Goal: Check status: Check status

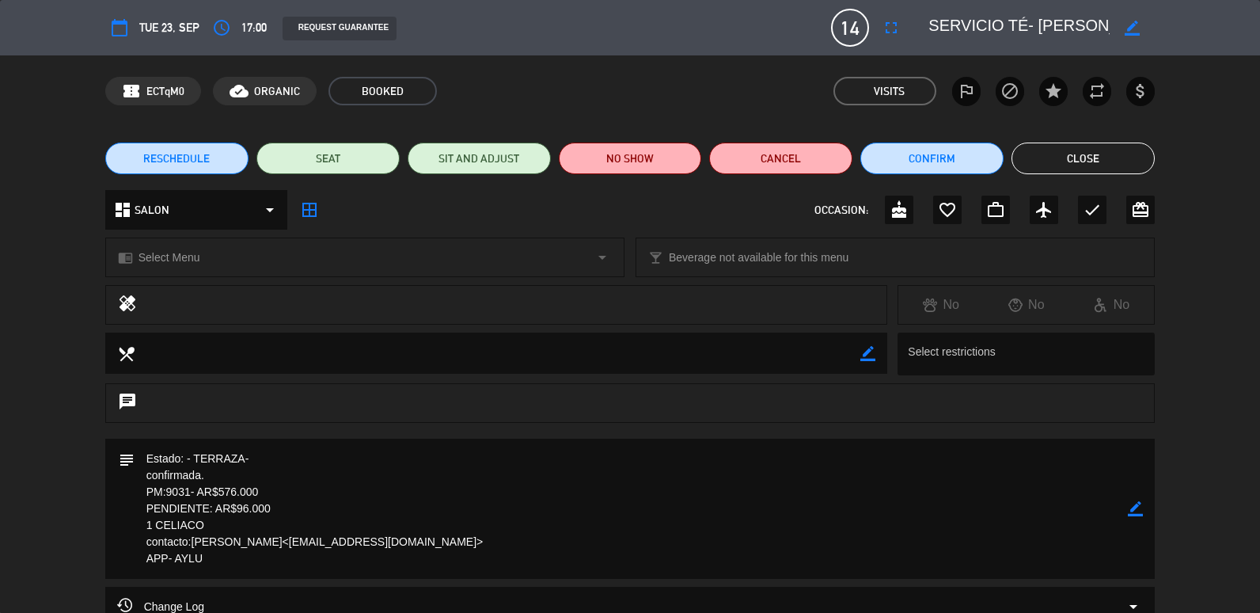
click at [1058, 155] on button "Close" at bounding box center [1083, 158] width 143 height 32
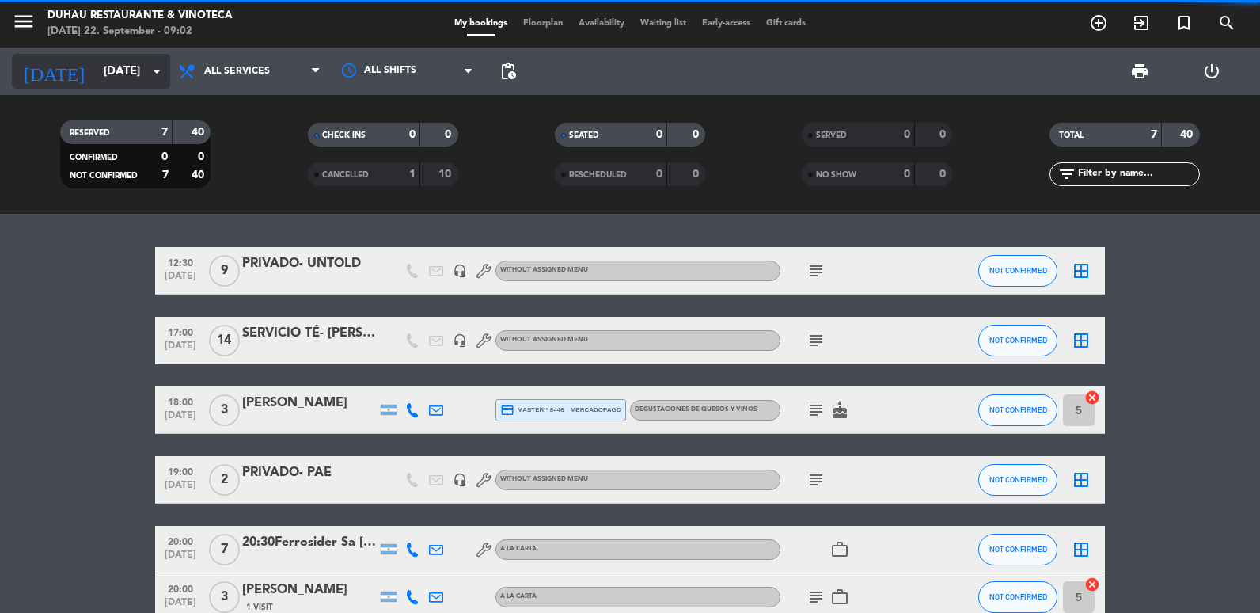
click at [44, 67] on icon "[DATE]" at bounding box center [54, 71] width 84 height 35
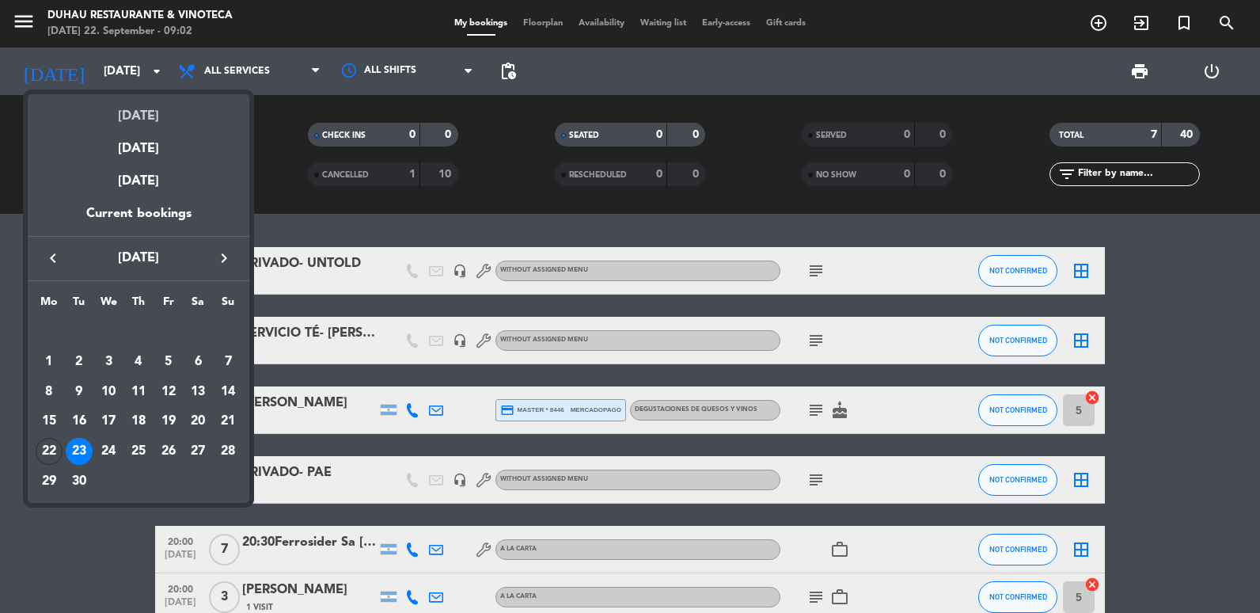
click at [79, 115] on div "[DATE]" at bounding box center [139, 110] width 222 height 32
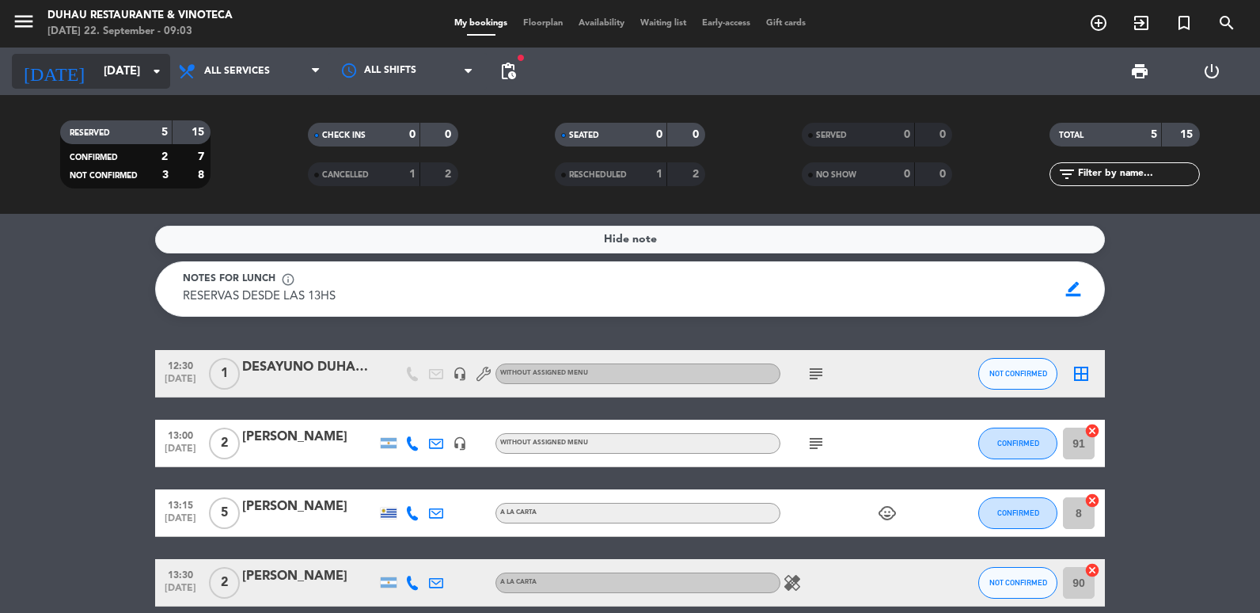
click at [127, 60] on input "[DATE]" at bounding box center [172, 71] width 152 height 29
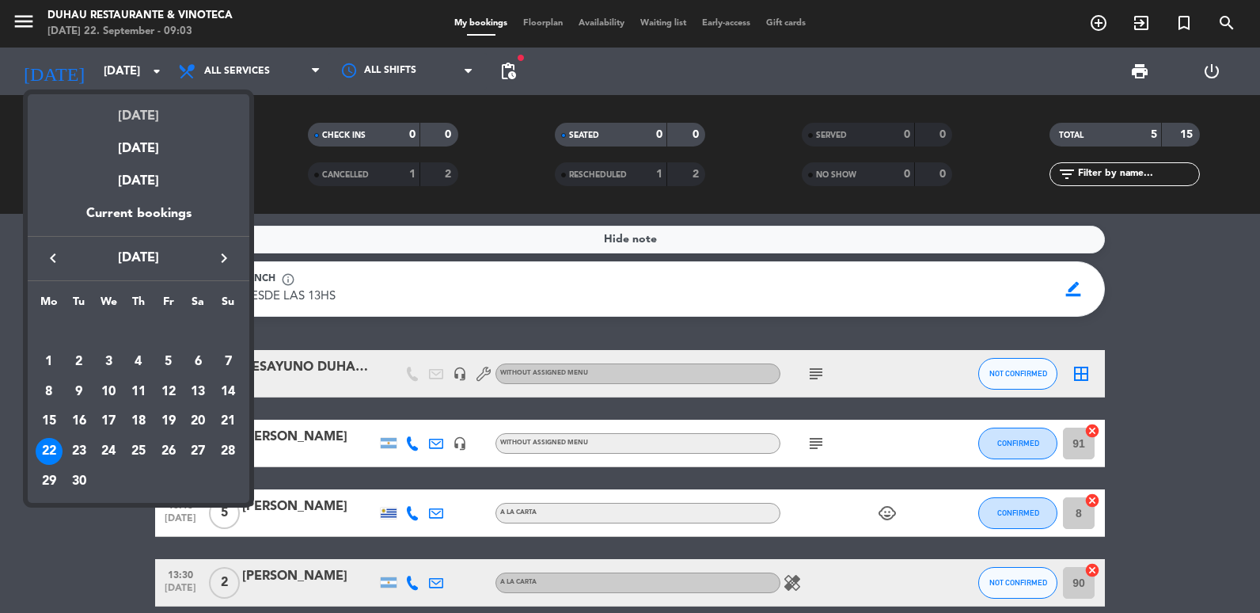
click at [136, 126] on div "[DATE]" at bounding box center [139, 110] width 222 height 32
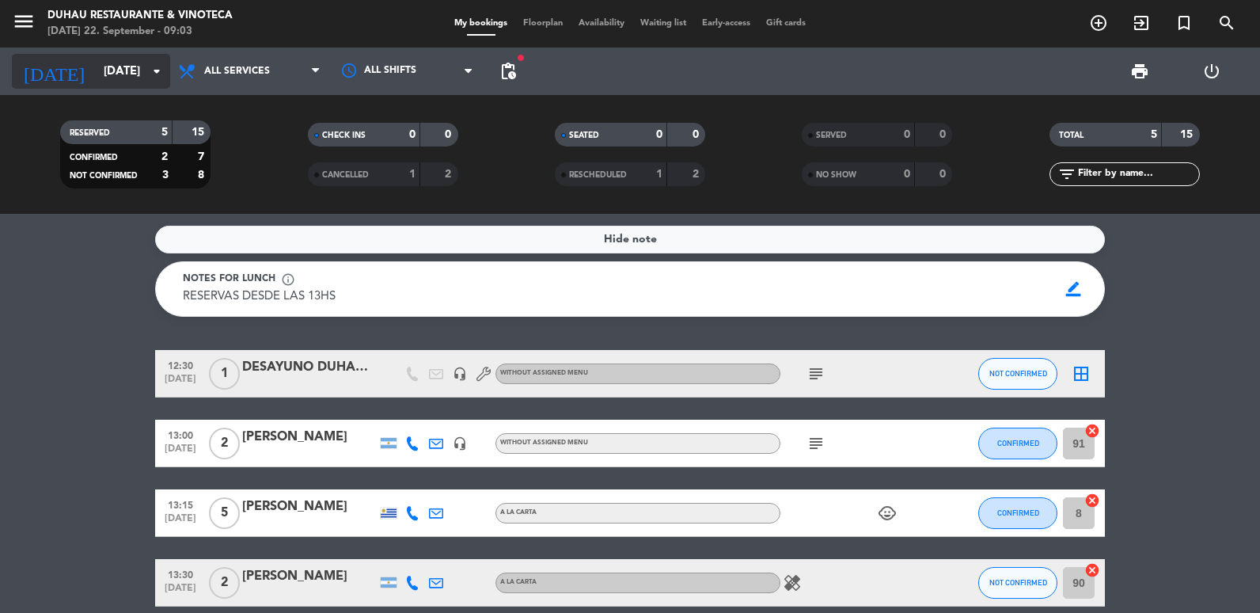
click at [123, 75] on input "[DATE]" at bounding box center [172, 71] width 152 height 29
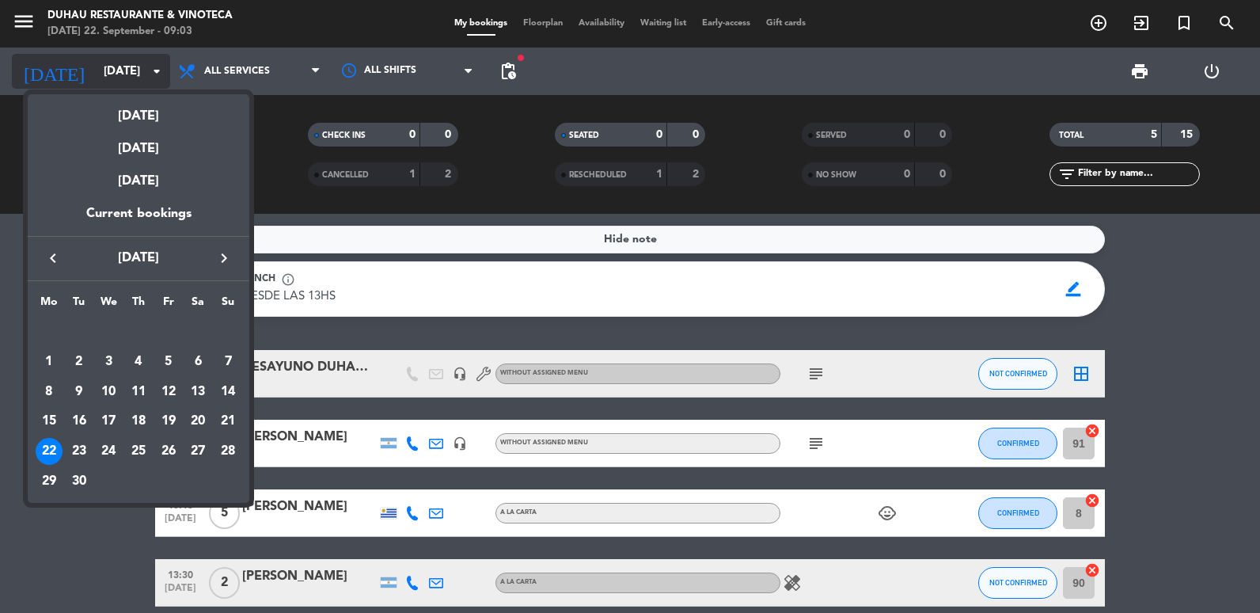
click at [129, 109] on div "[DATE]" at bounding box center [139, 110] width 222 height 32
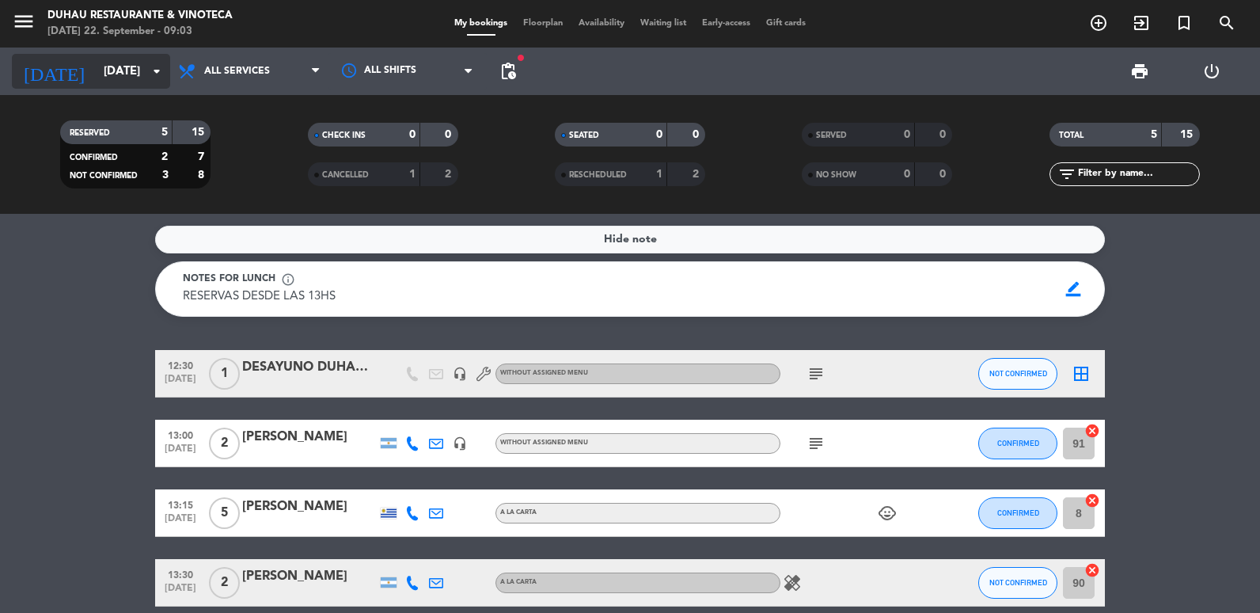
click at [123, 79] on input "[DATE]" at bounding box center [172, 71] width 152 height 29
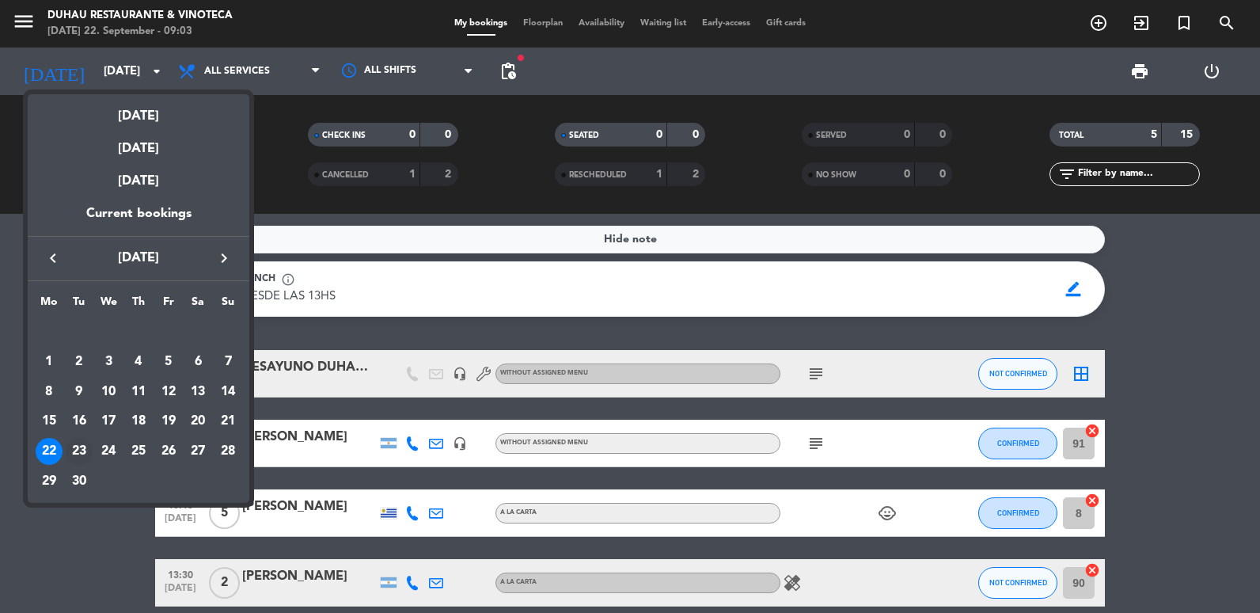
click at [77, 452] on div "23" at bounding box center [79, 451] width 27 height 27
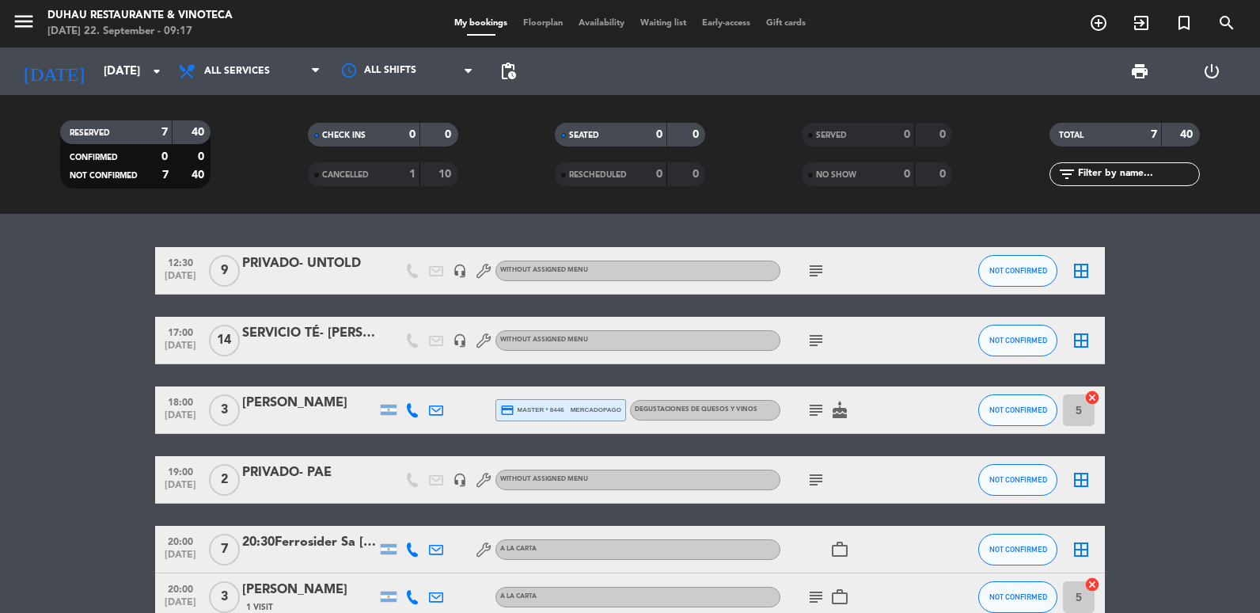
click at [824, 338] on icon "subject" at bounding box center [816, 340] width 19 height 19
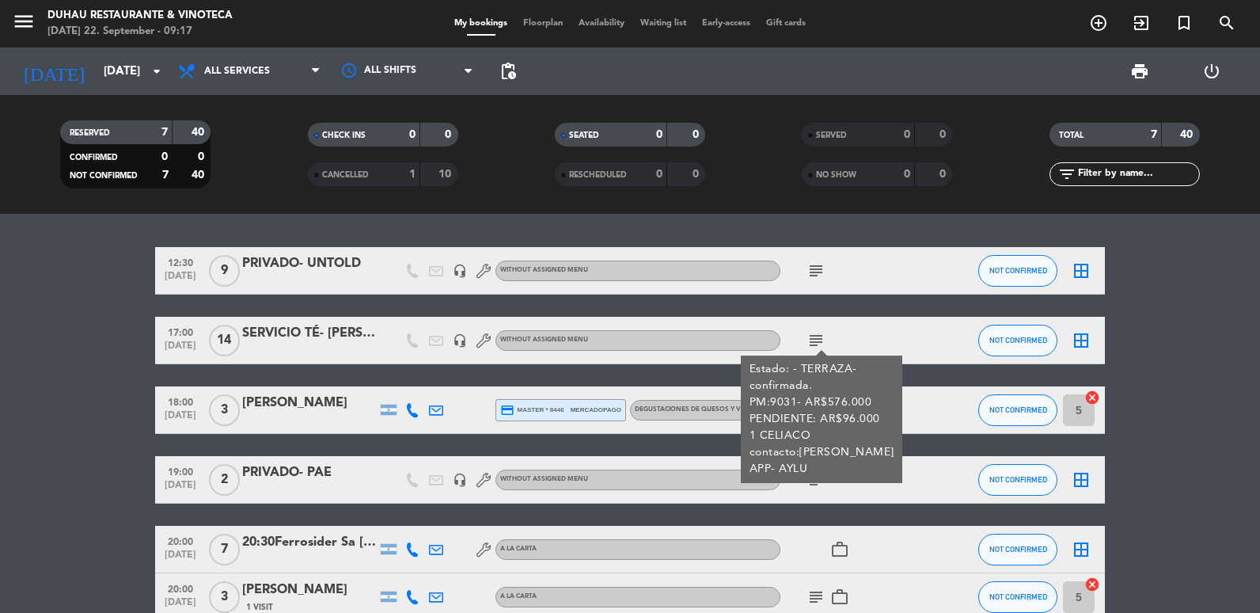
click at [24, 385] on bookings-row "12:30 [DATE] 9 PRIVADO- UNTOLD headset_mic Without assigned menu subject NOT CO…" at bounding box center [630, 468] width 1260 height 443
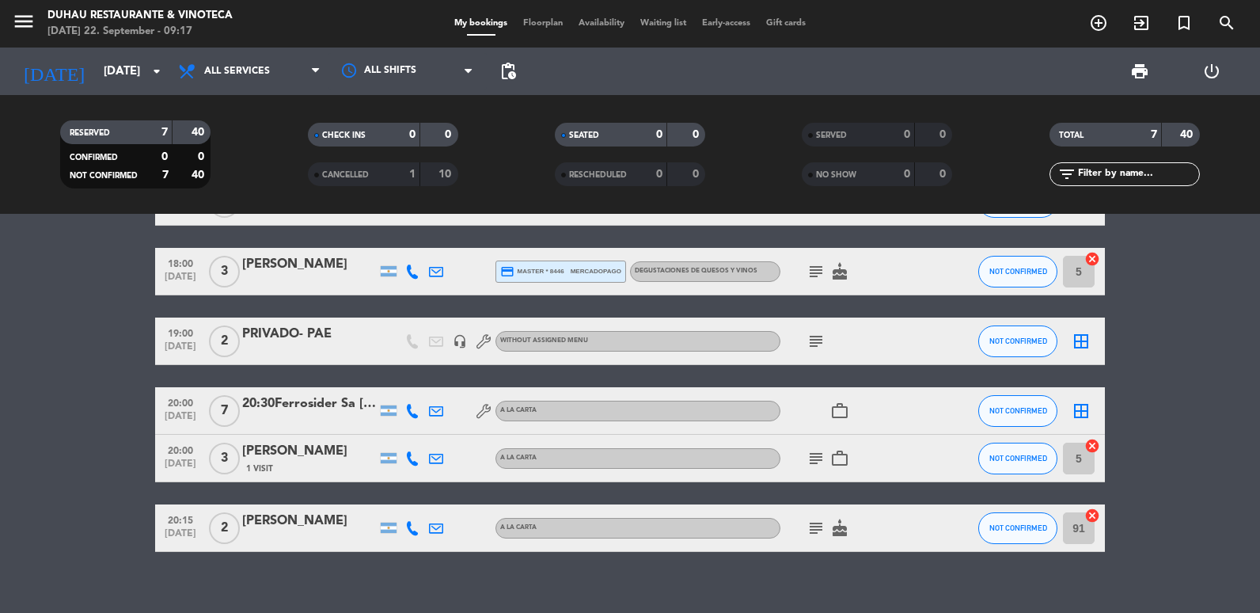
scroll to position [157, 0]
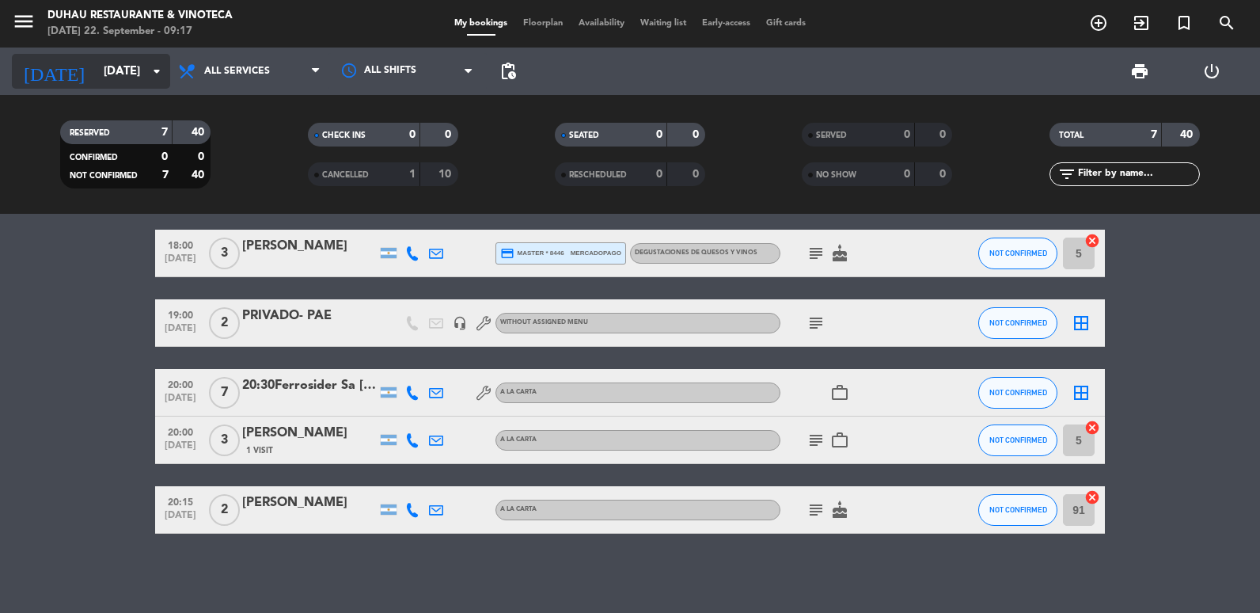
click at [101, 79] on input "[DATE]" at bounding box center [172, 71] width 152 height 29
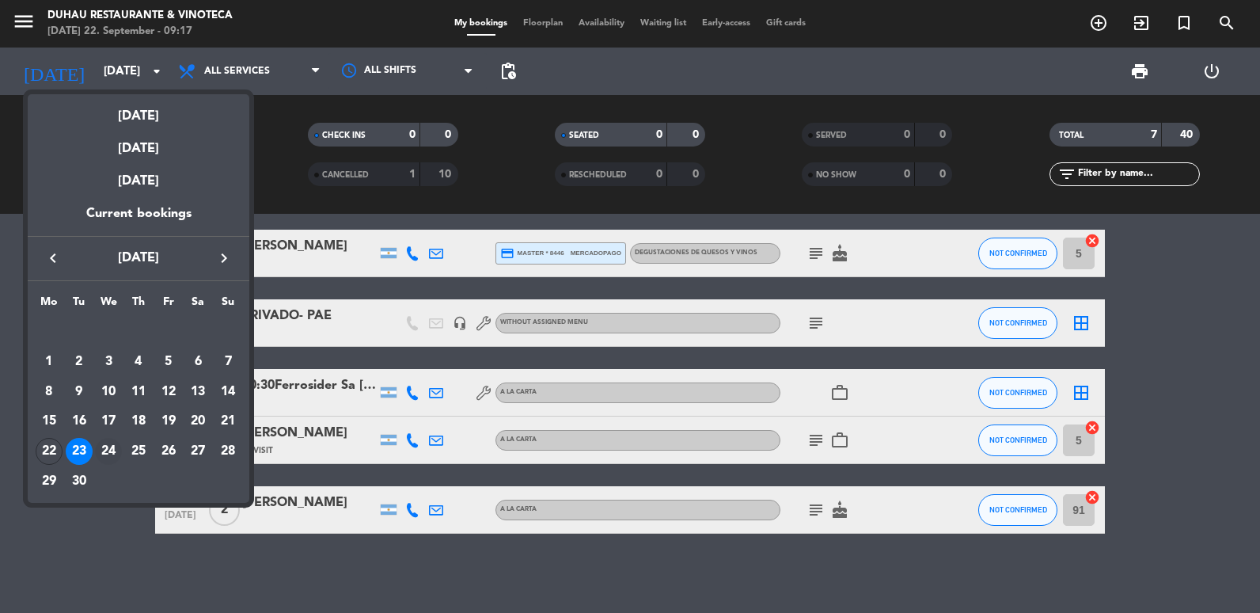
click at [120, 456] on div "24" at bounding box center [108, 451] width 27 height 27
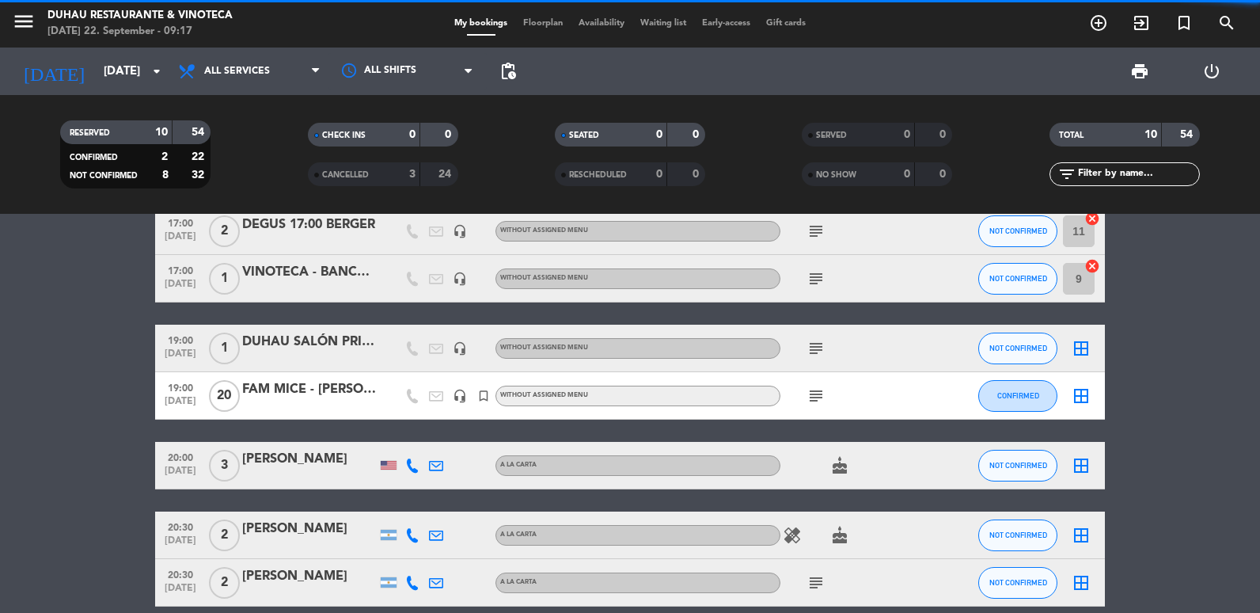
scroll to position [0, 0]
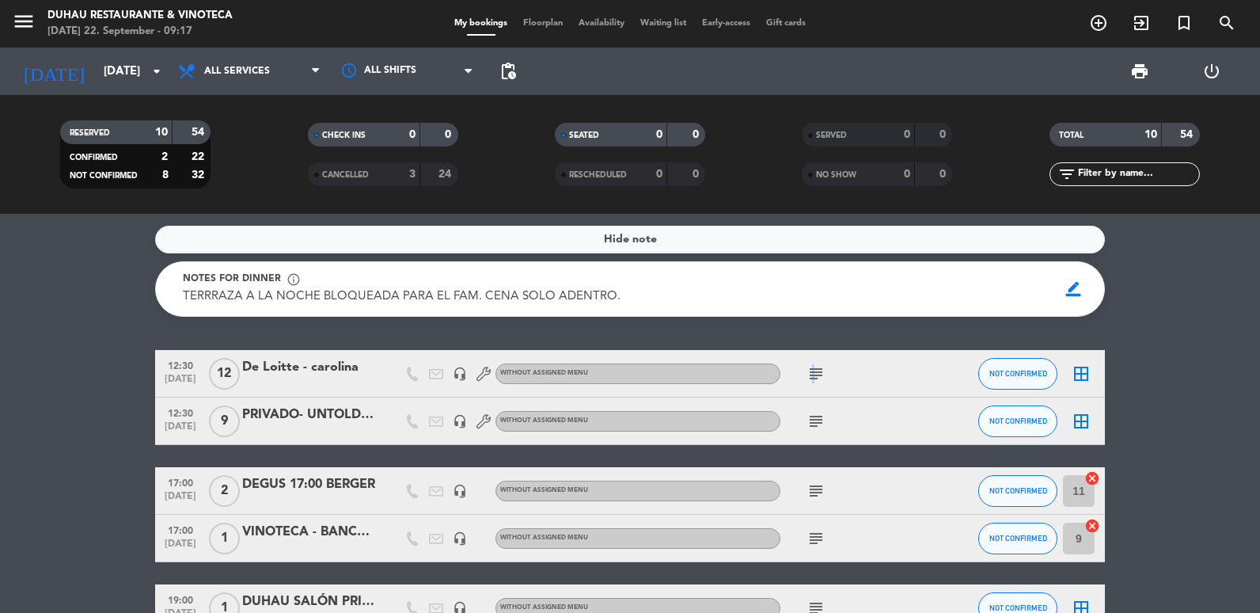
click at [811, 371] on icon "subject" at bounding box center [816, 373] width 19 height 19
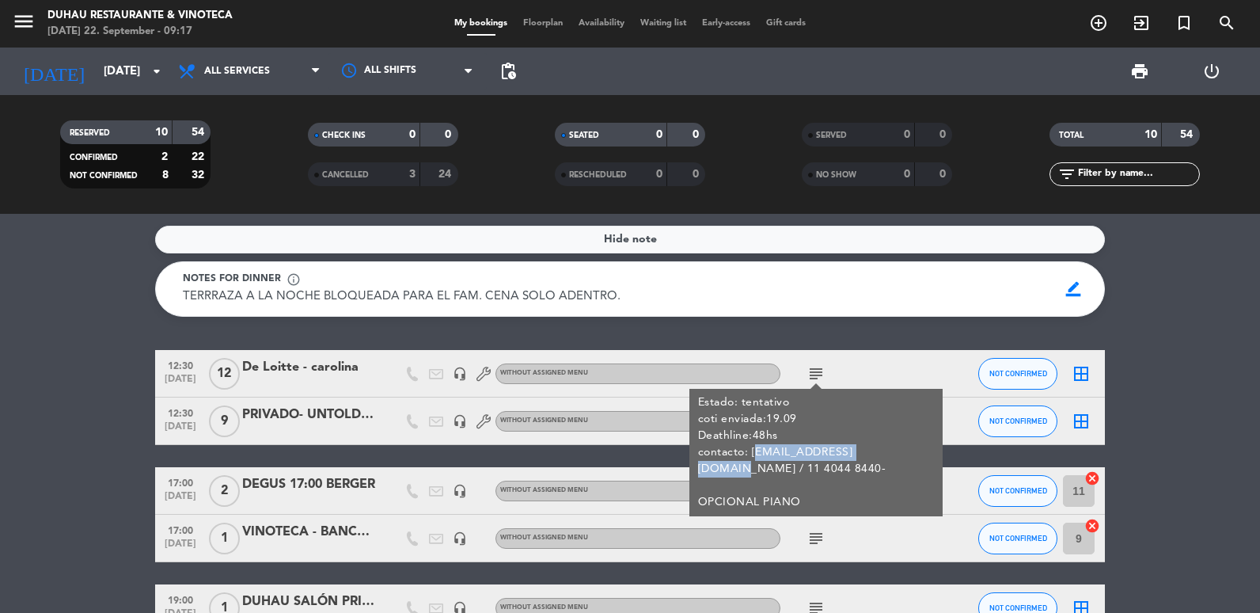
copy div "[EMAIL_ADDRESS][DOMAIN_NAME]"
drag, startPoint x: 811, startPoint y: 371, endPoint x: 872, endPoint y: 451, distance: 100.1
click at [872, 451] on div "Estado: tentativo coti enviada:19.09 Deathline:48hs contacto: [EMAIL_ADDRESS][D…" at bounding box center [816, 452] width 237 height 116
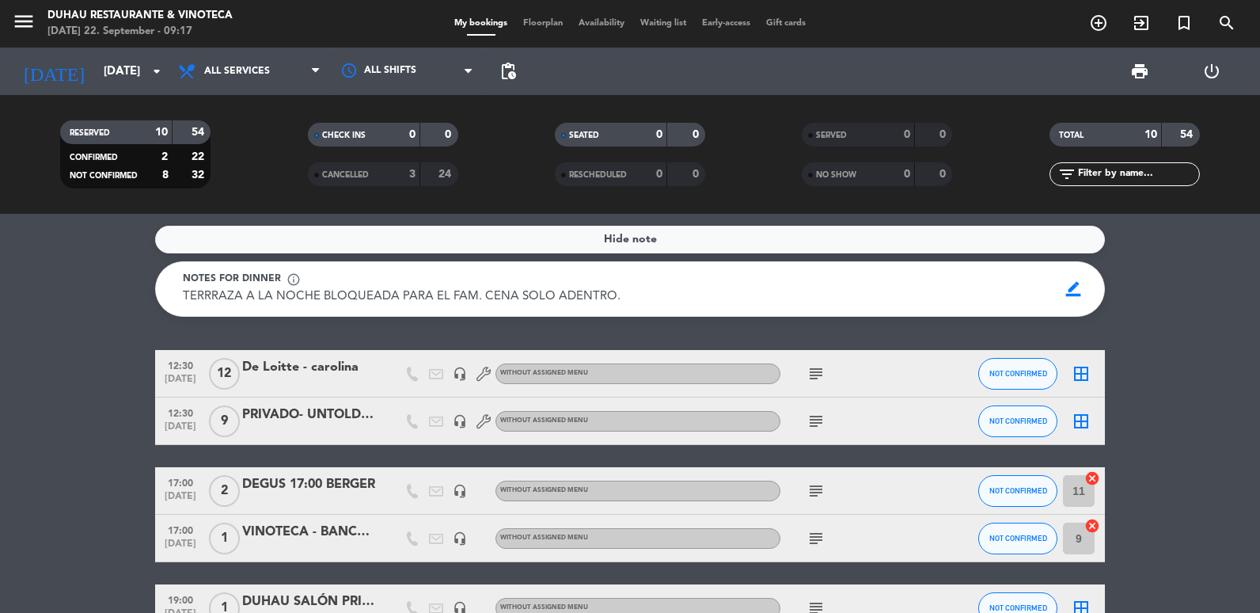
drag, startPoint x: 872, startPoint y: 451, endPoint x: 805, endPoint y: 375, distance: 101.0
click at [805, 375] on span "subject" at bounding box center [816, 373] width 24 height 19
click at [811, 374] on icon "subject" at bounding box center [816, 373] width 19 height 19
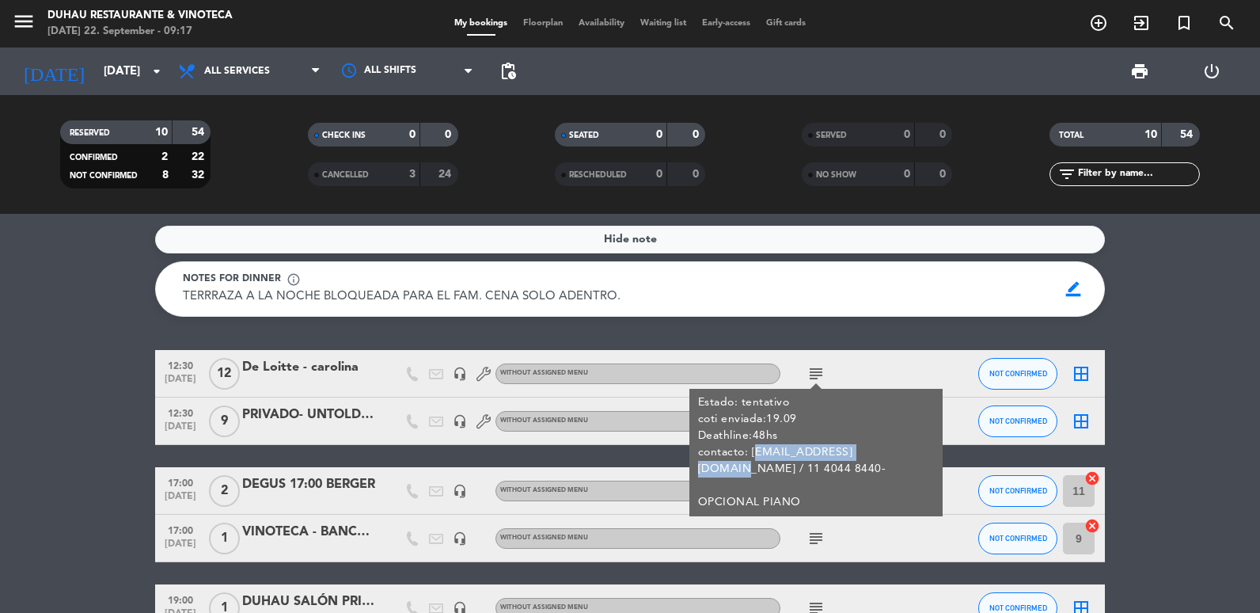
copy div "[EMAIL_ADDRESS][DOMAIN_NAME]"
drag, startPoint x: 750, startPoint y: 451, endPoint x: 872, endPoint y: 451, distance: 121.1
click at [872, 451] on div "Estado: tentativo coti enviada:19.09 Deathline:48hs contacto: [EMAIL_ADDRESS][D…" at bounding box center [816, 452] width 237 height 116
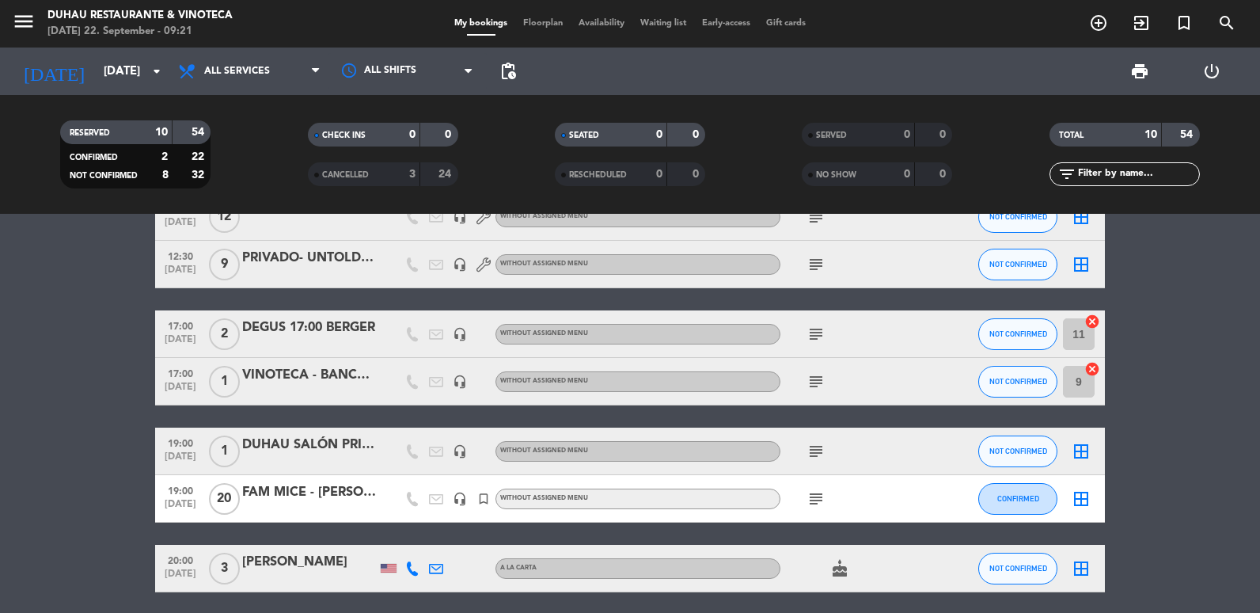
scroll to position [158, 0]
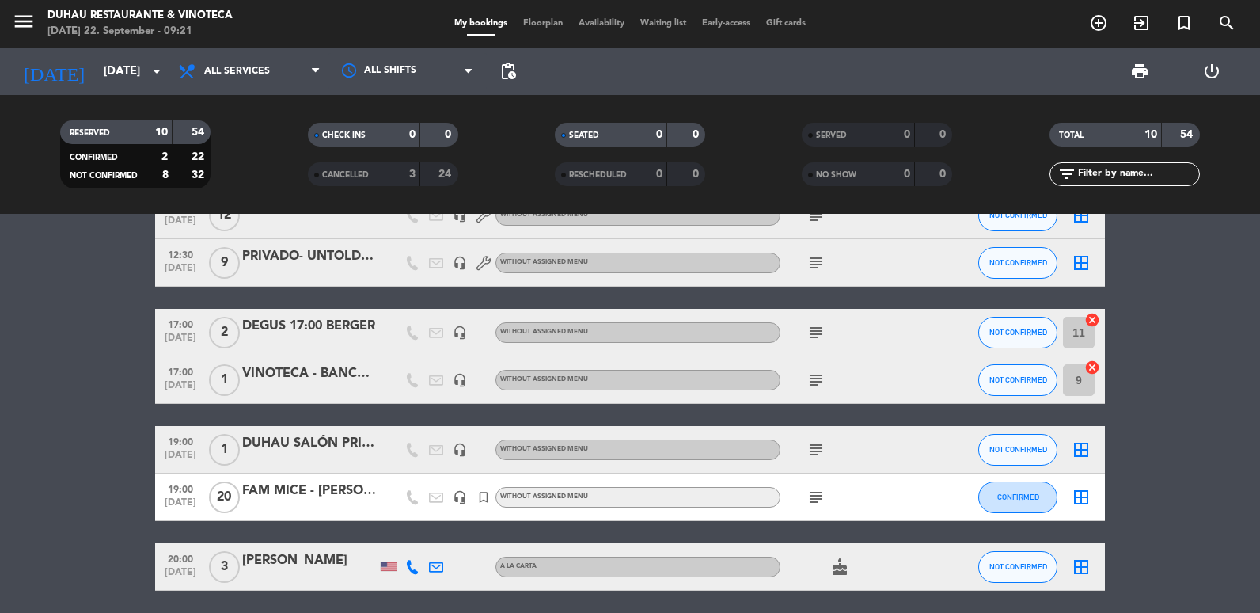
click at [816, 329] on icon "subject" at bounding box center [816, 332] width 19 height 19
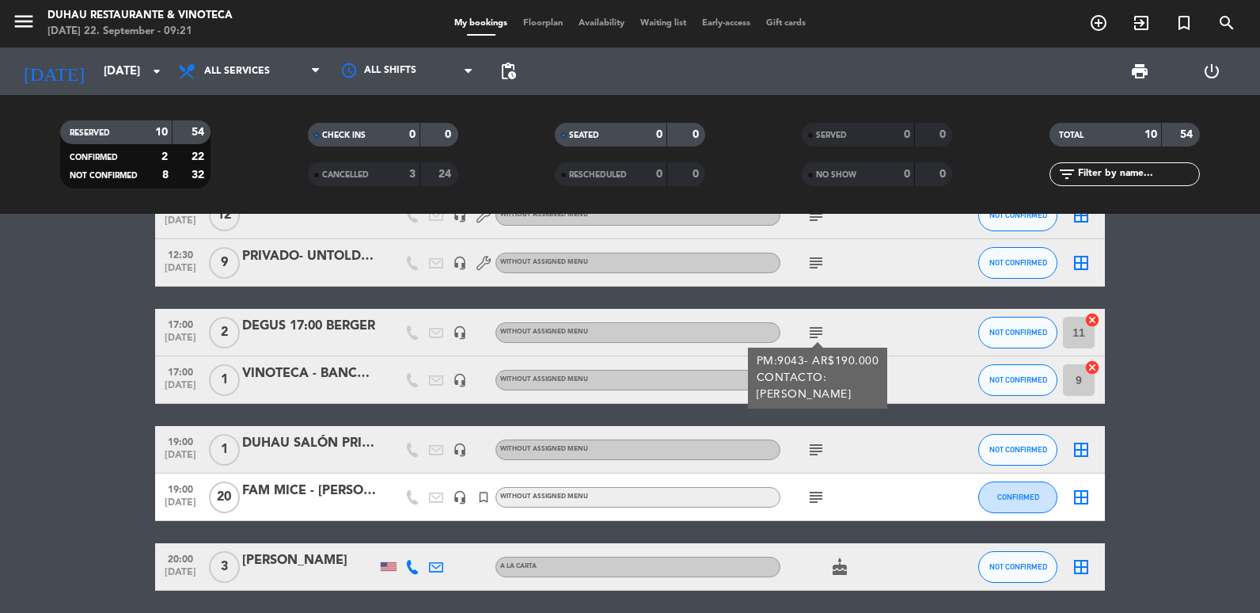
click at [0, 390] on html "close × Duhau Restaurante & Vinoteca × chrome_reader_mode List of Reservations …" at bounding box center [630, 306] width 1260 height 613
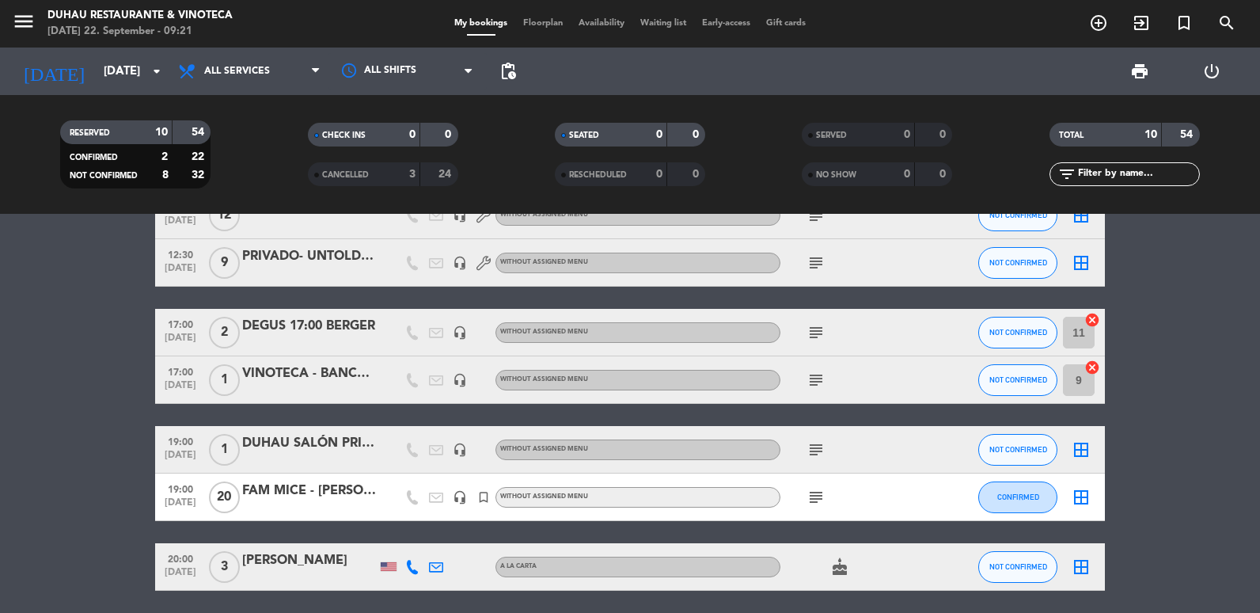
click at [826, 380] on span "subject" at bounding box center [816, 379] width 24 height 19
click at [819, 380] on icon "subject" at bounding box center [816, 379] width 19 height 19
click at [82, 439] on bookings-row "12:30 [DATE] De Loitte - carolina headset_mic Without assigned menu subject NOT…" at bounding box center [630, 485] width 1260 height 586
click at [814, 451] on icon "subject" at bounding box center [816, 449] width 19 height 19
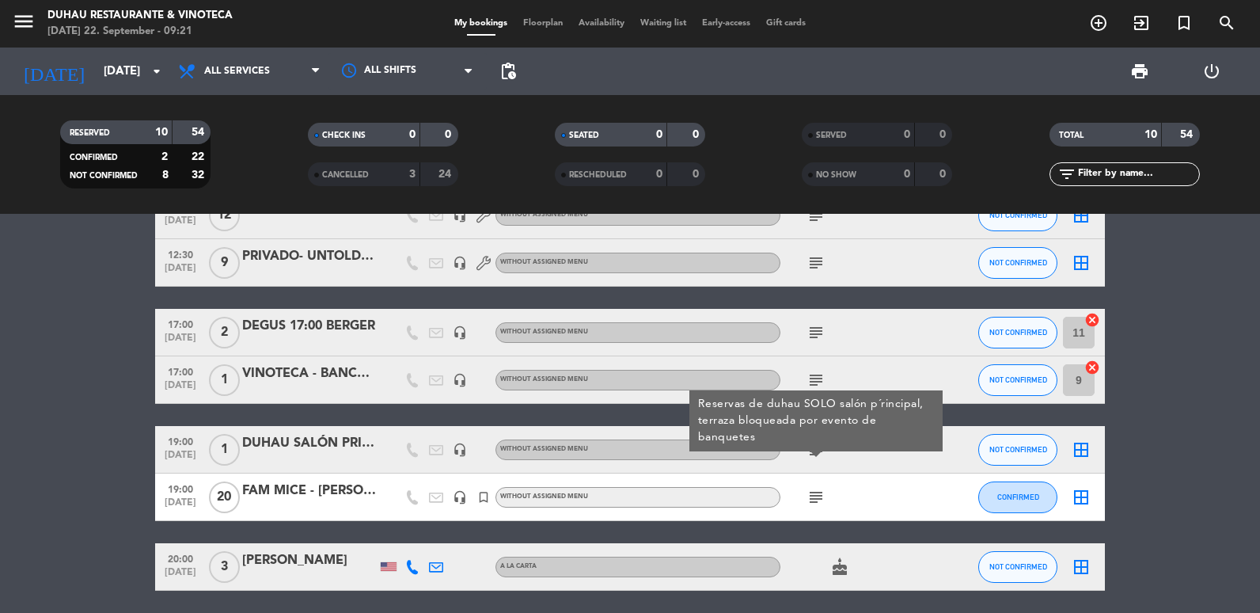
click at [817, 498] on icon "subject" at bounding box center [816, 497] width 19 height 19
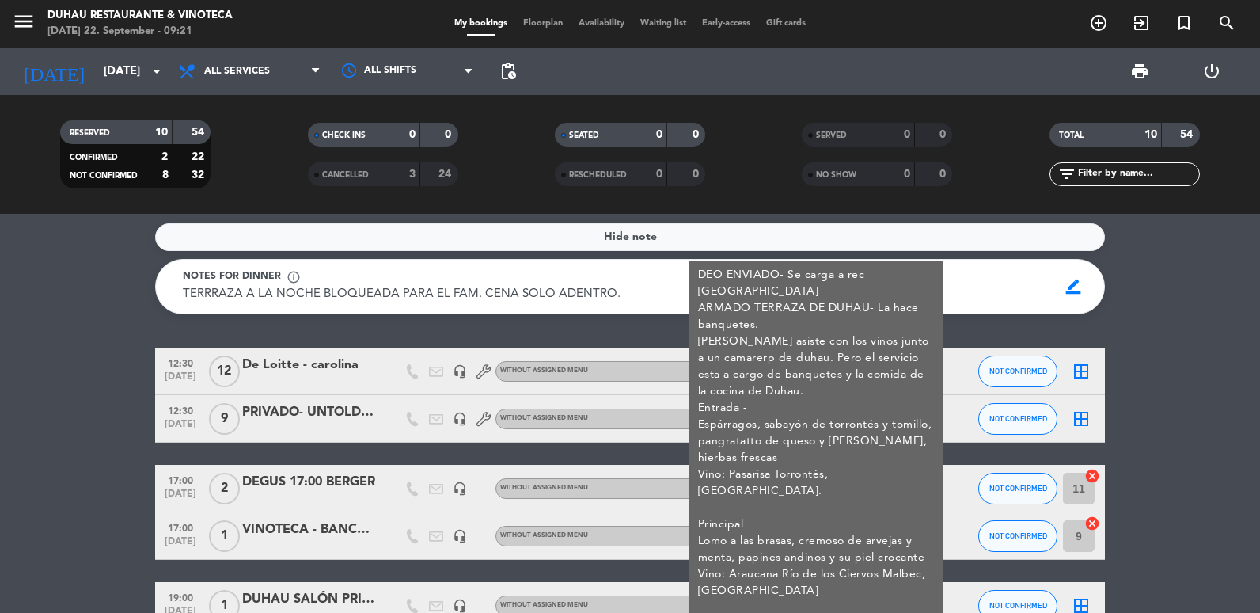
scroll to position [0, 0]
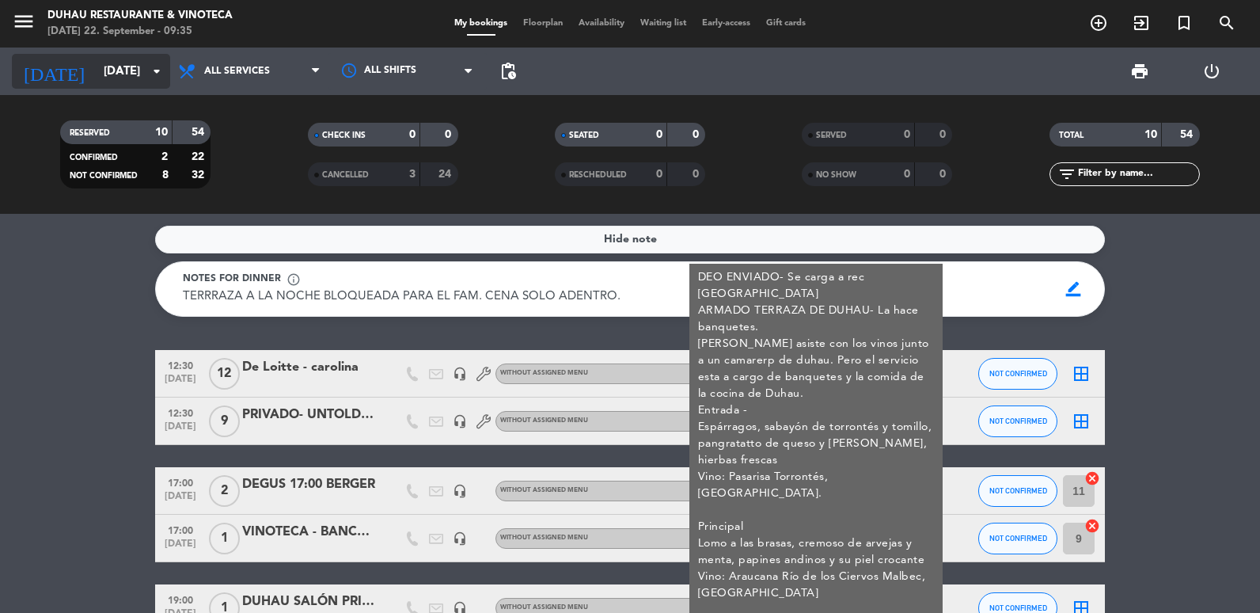
click at [96, 77] on input "[DATE]" at bounding box center [172, 71] width 152 height 29
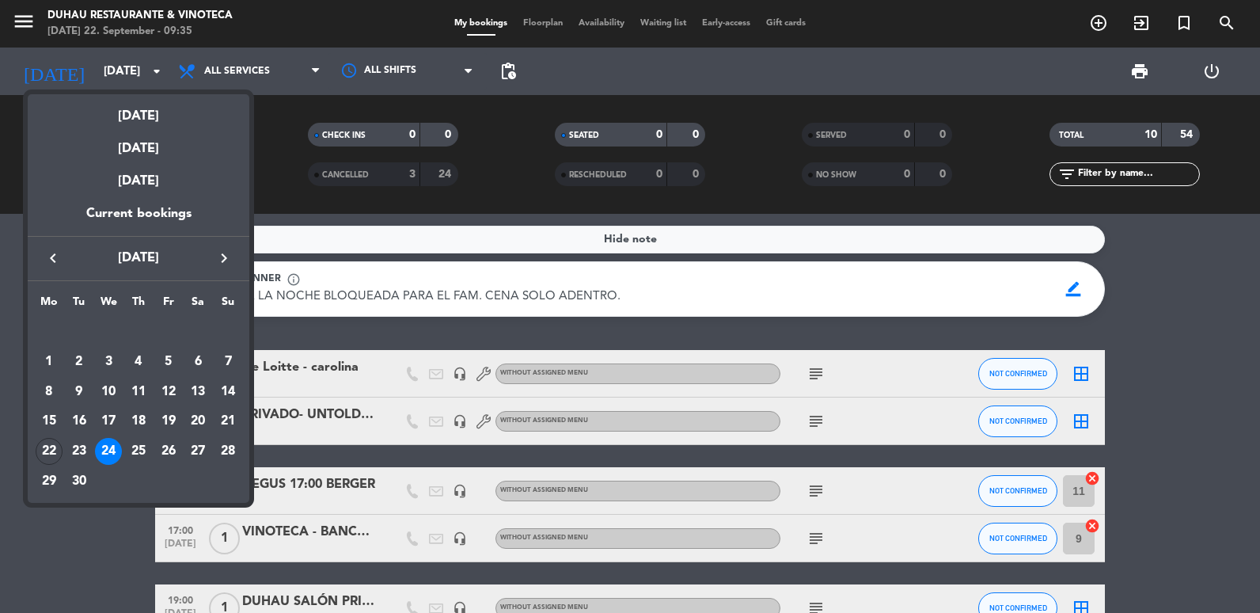
click at [407, 337] on div at bounding box center [630, 306] width 1260 height 613
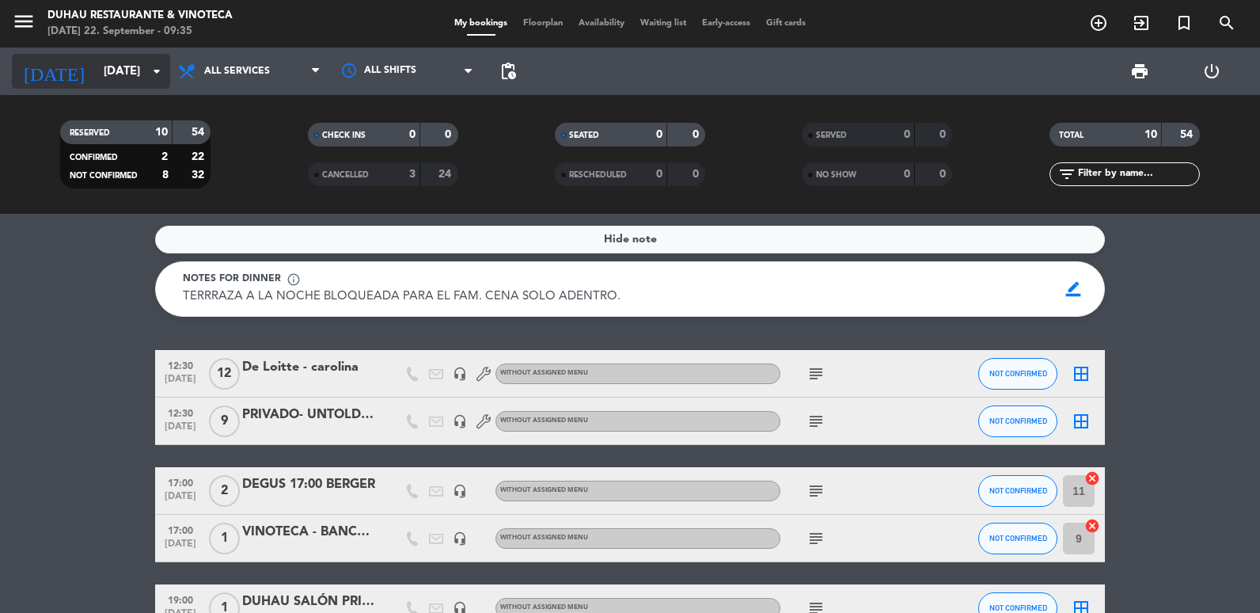
click at [96, 78] on input "[DATE]" at bounding box center [172, 71] width 152 height 29
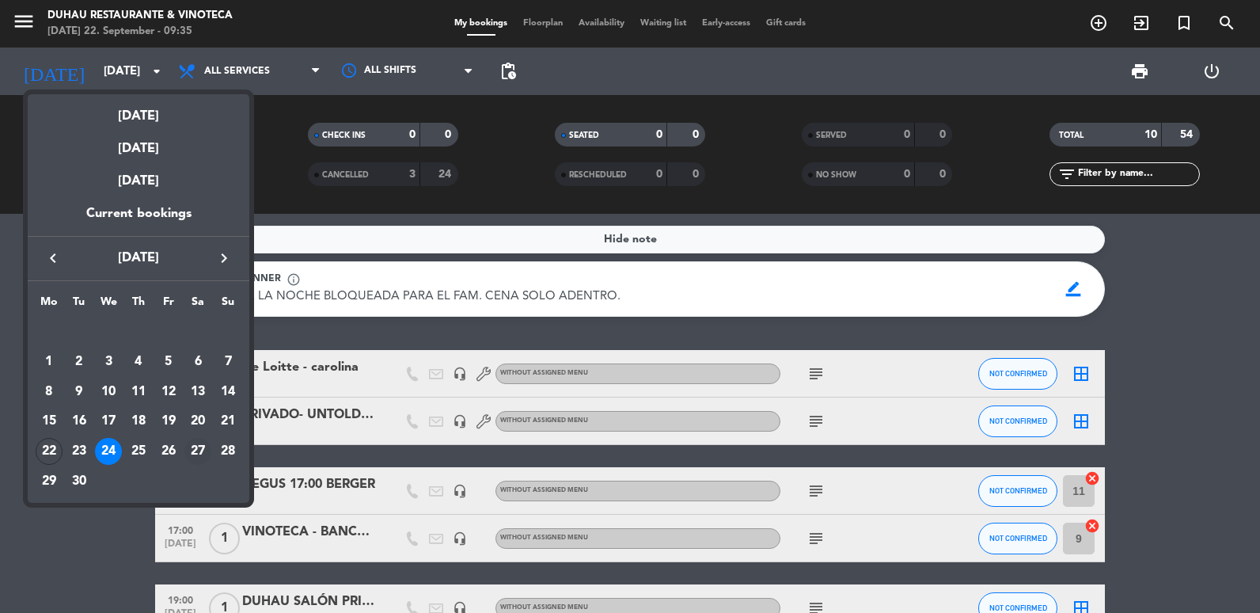
click at [196, 445] on div "27" at bounding box center [197, 451] width 27 height 27
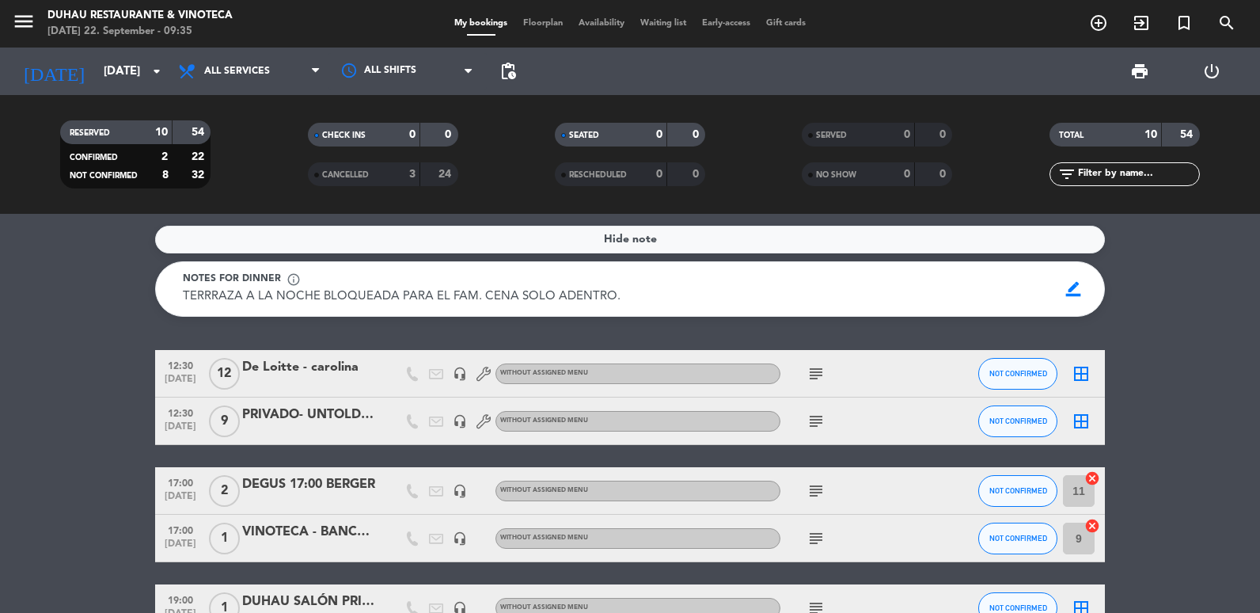
type input "[DATE]"
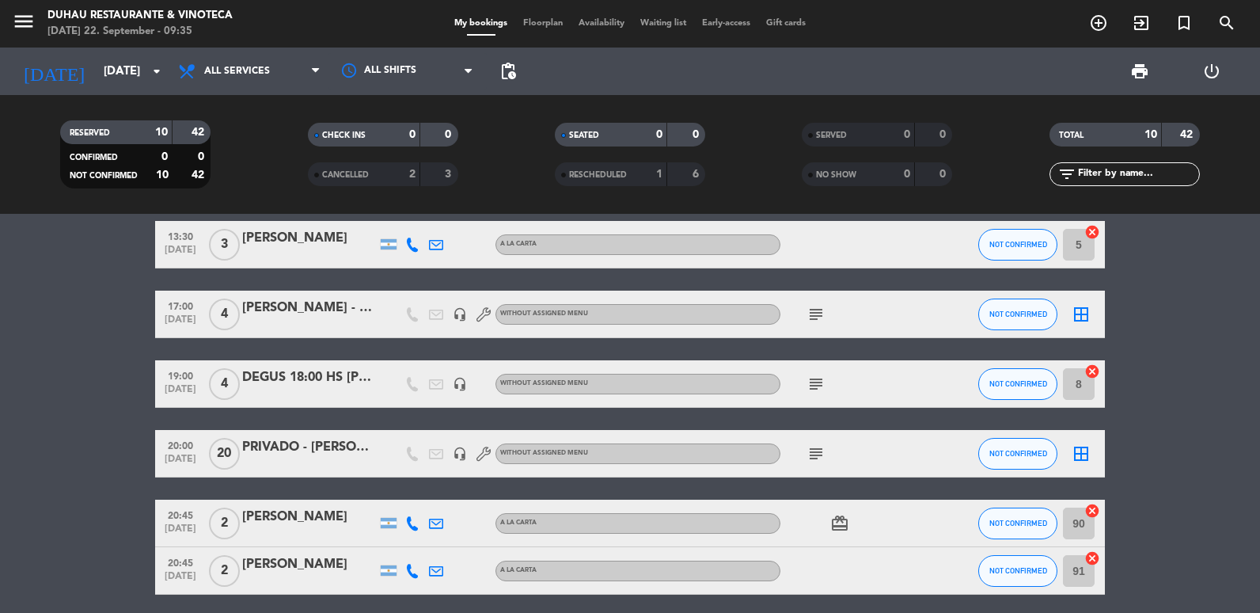
scroll to position [237, 0]
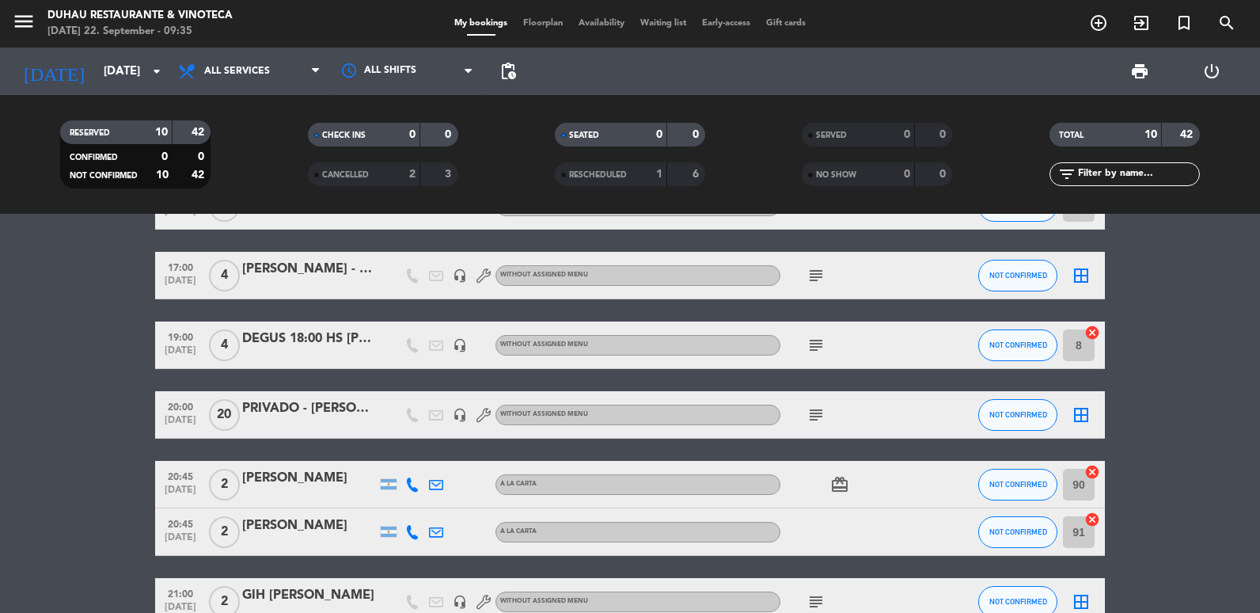
click at [819, 409] on icon "subject" at bounding box center [816, 414] width 19 height 19
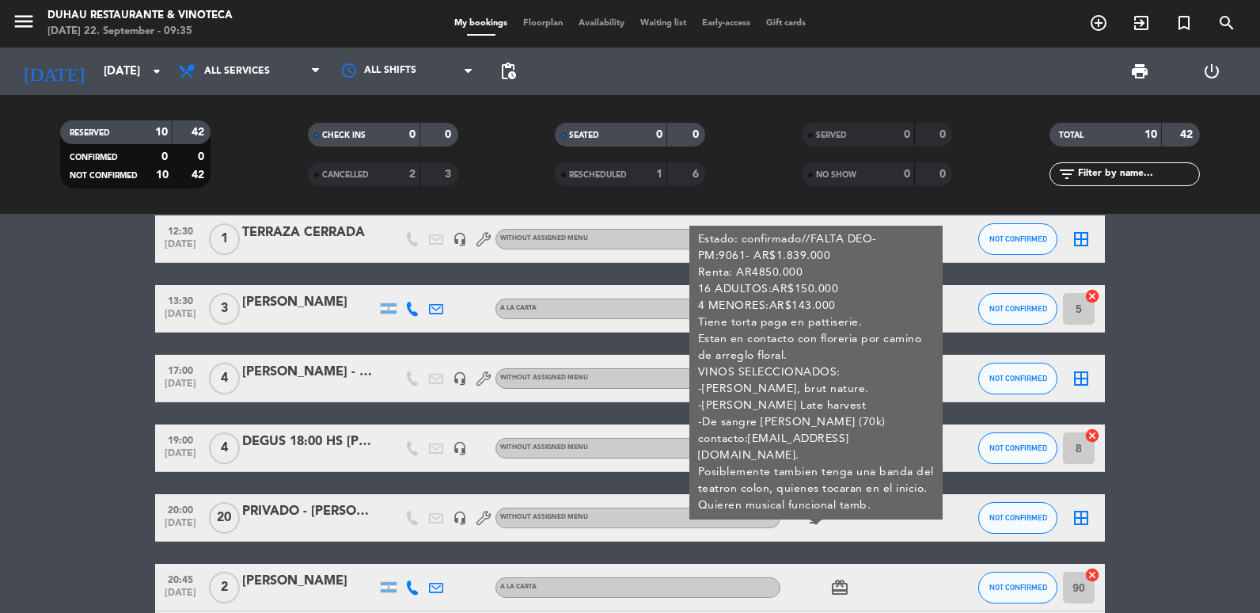
scroll to position [158, 0]
